Goal: Task Accomplishment & Management: Use online tool/utility

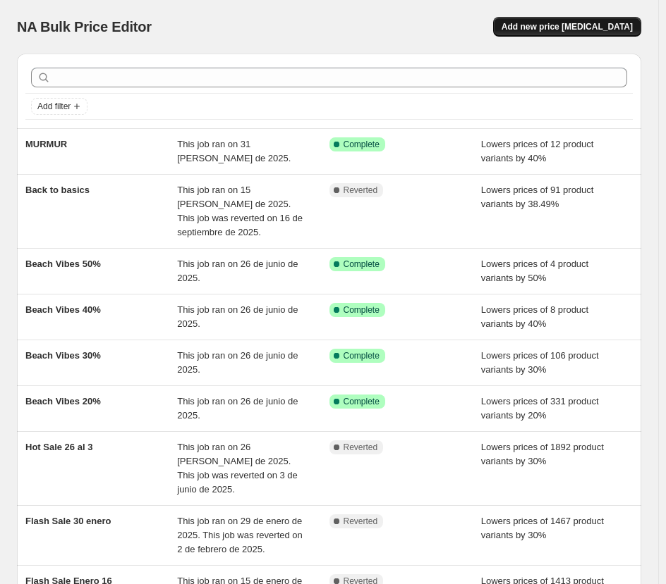
click at [602, 27] on span "Add new price [MEDICAL_DATA]" at bounding box center [566, 26] width 131 height 11
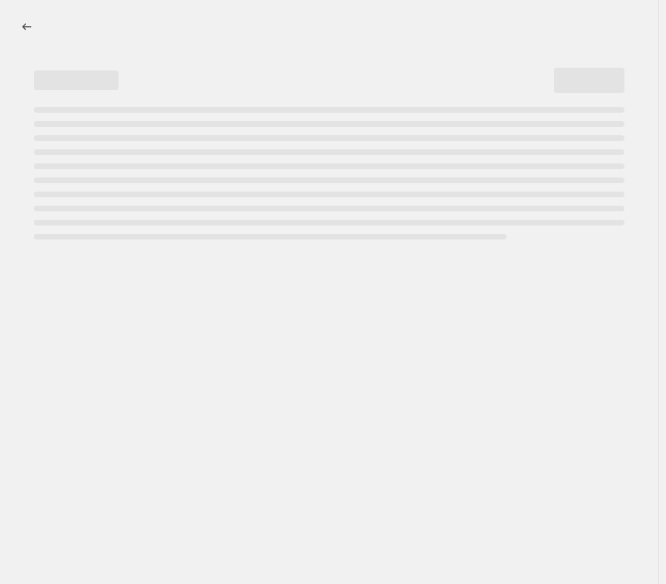
select select "percentage"
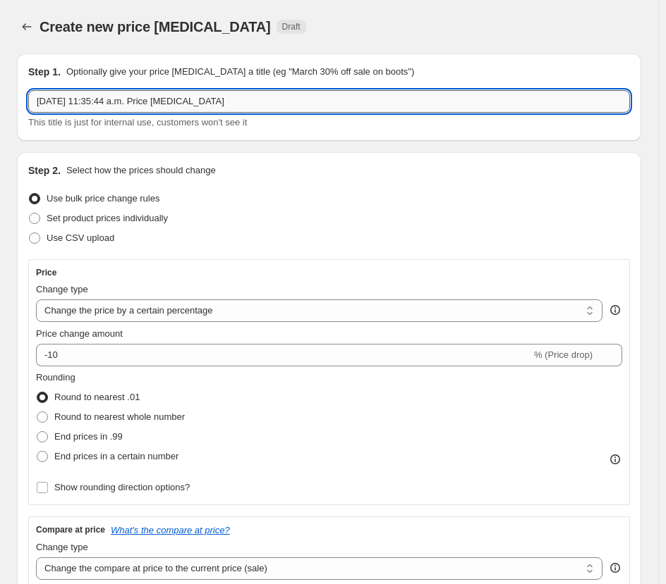
click at [152, 108] on input "[DATE] 11:35:44 a.m. Price [MEDICAL_DATA]" at bounding box center [328, 101] width 601 height 23
type input "Flash Weekend Essentials"
click at [149, 140] on div "Step 1. Optionally give your price [MEDICAL_DATA] a title (eg "March 30% off sa…" at bounding box center [329, 97] width 624 height 87
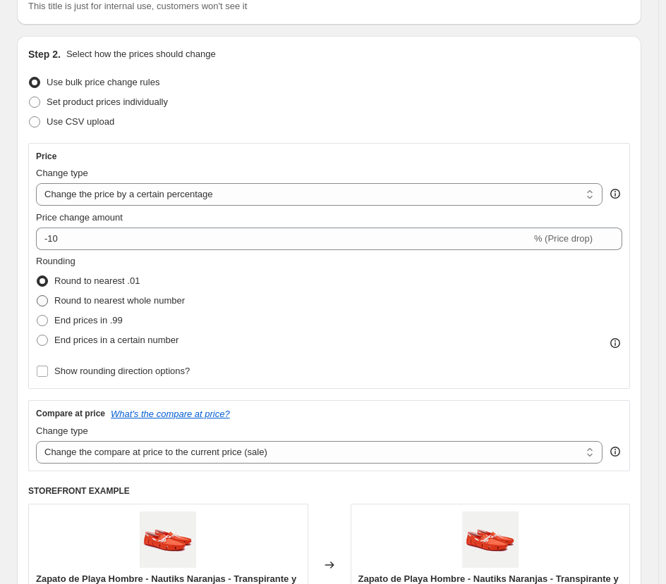
scroll to position [141, 0]
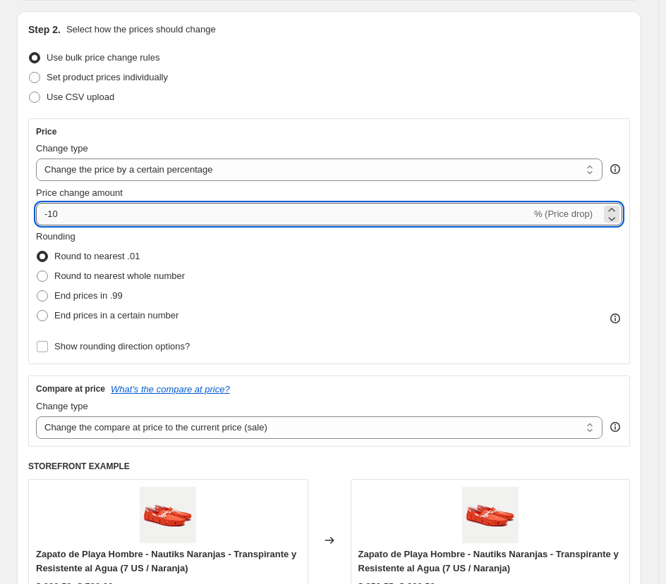
drag, startPoint x: 49, startPoint y: 215, endPoint x: 76, endPoint y: 215, distance: 26.8
click at [76, 215] on input "-10" at bounding box center [283, 214] width 495 height 23
type input "-20"
click at [27, 223] on div "Step 2. Select how the prices should change Use bulk price change rules Set pro…" at bounding box center [329, 338] width 624 height 654
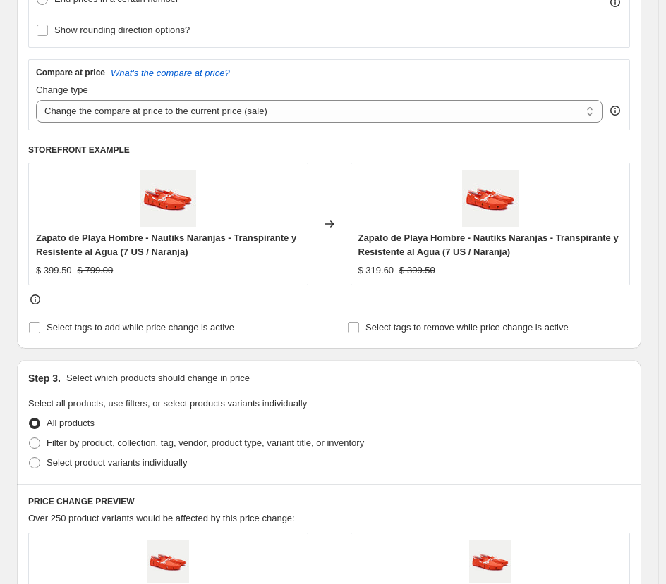
scroll to position [494, 0]
